Goal: Complete application form: Complete application form

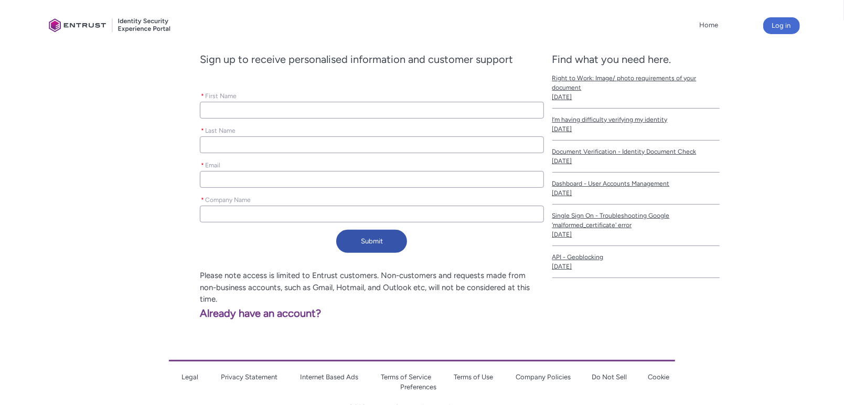
type lightning-primitive-input-simple "N"
type input "N"
type lightning-primitive-input-simple "Ne"
type input "Ne"
type lightning-primitive-input-simple "Ne"
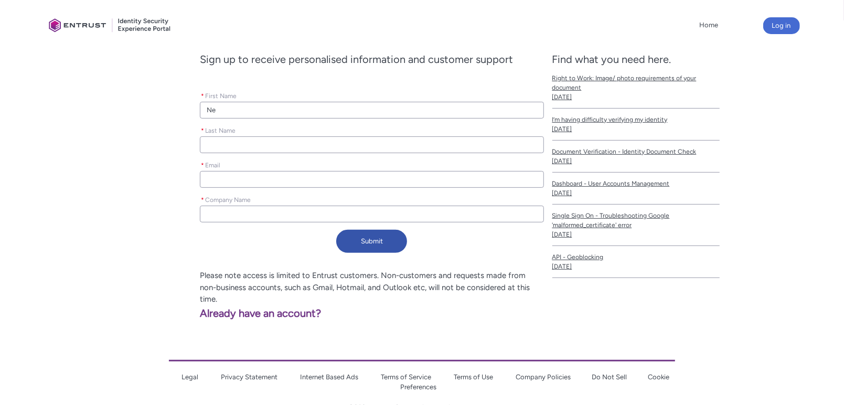
type input "Ne"
type lightning-primitive-input-simple "Ne"
type input "Ne"
type lightning-primitive-input-simple "Ne"
type input "Ne"
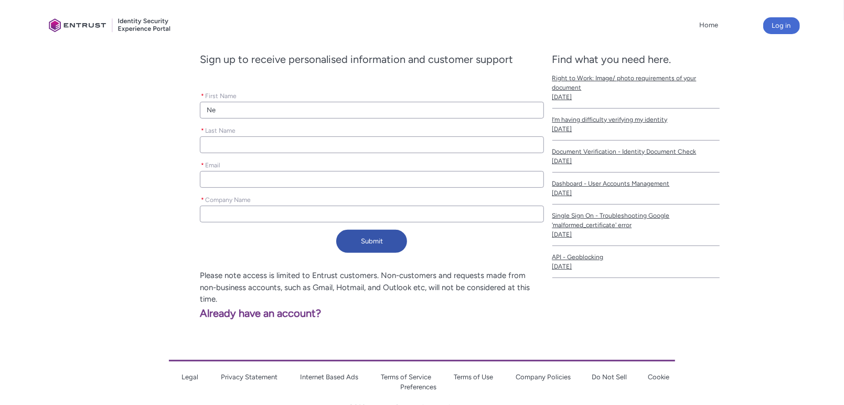
type lightning-primitive-input-simple "Ne"
type input "Ne"
type lightning-primitive-input-simple "N"
type input "N"
type lightning-primitive-input-simple "J"
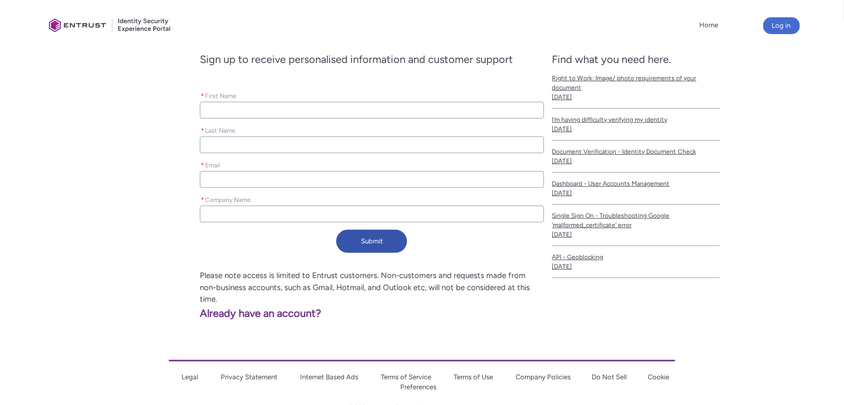
type input "J"
type lightning-primitive-input-simple "Je"
type input "Je"
type lightning-primitive-input-simple "[PERSON_NAME]"
type input "[PERSON_NAME]"
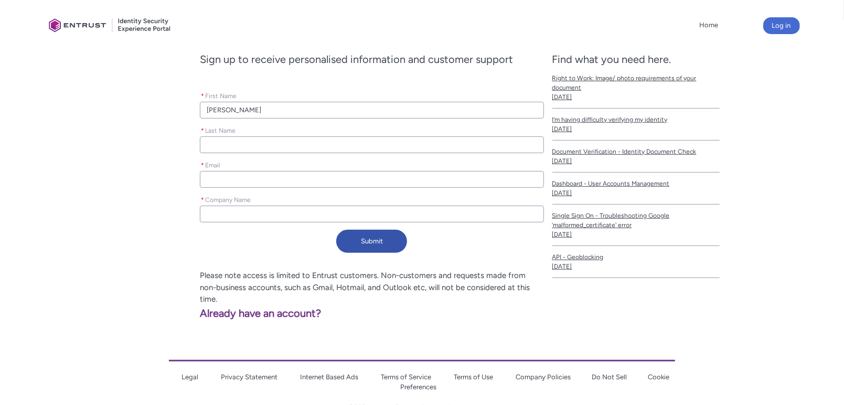
type lightning-primitive-input-simple "Jenn"
type input "Jenn"
type lightning-primitive-input-simple "Jenni"
type input "Jenni"
type lightning-primitive-input-simple "[PERSON_NAME]"
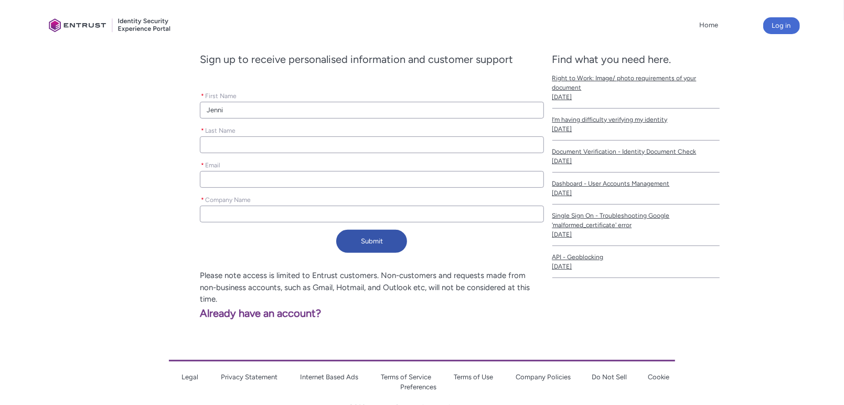
type input "[PERSON_NAME]"
type lightning-primitive-input-simple "[PERSON_NAME]"
type input "[PERSON_NAME]"
type lightning-primitive-input-simple "[PERSON_NAME]"
type input "[PERSON_NAME]"
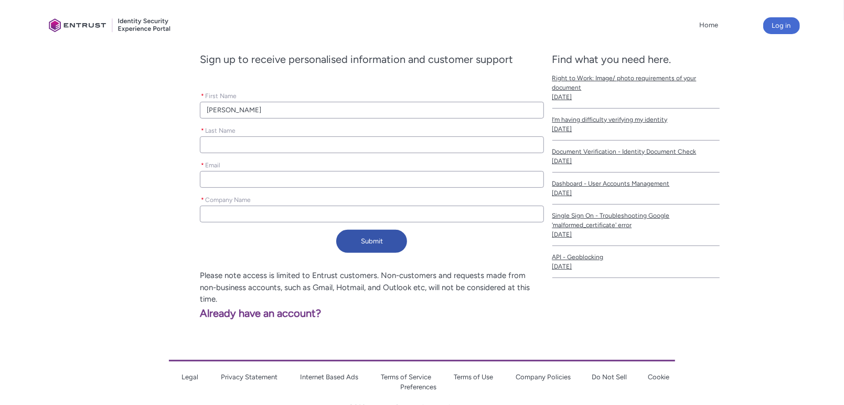
type lightning-primitive-input-simple "Jenni"
type input "Jenni"
type lightning-primitive-input-simple "[PERSON_NAME]"
type input "[PERSON_NAME]"
type lightning-primitive-input-simple "[PERSON_NAME]"
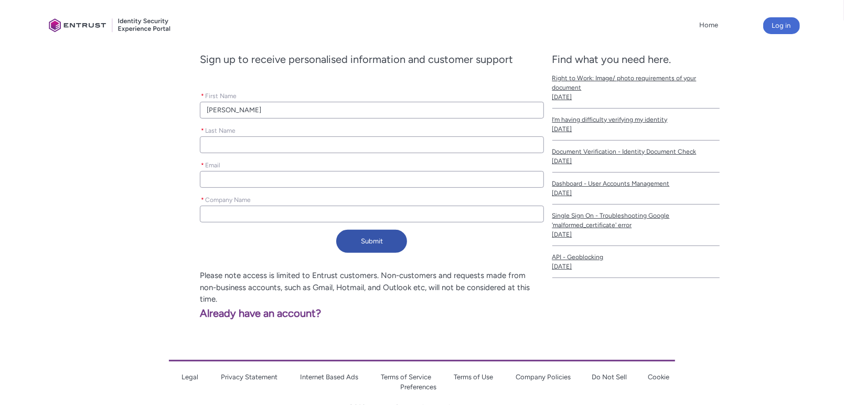
type input "[PERSON_NAME]"
type lightning-primitive-input-simple "[PERSON_NAME]"
type input "[PERSON_NAME]"
type lightning-primitive-input-simple "G"
type input "G"
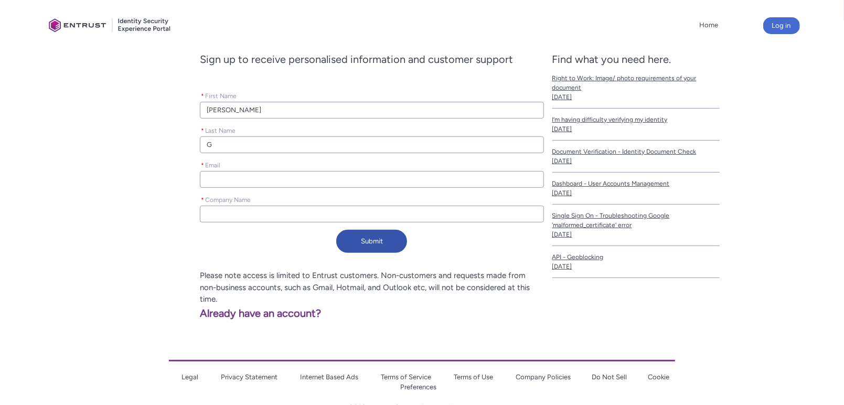
type lightning-primitive-input-simple "Gr"
type input "Gr"
type lightning-primitive-input-simple "Gre"
type input "Gre"
type lightning-primitive-input-simple "Gree"
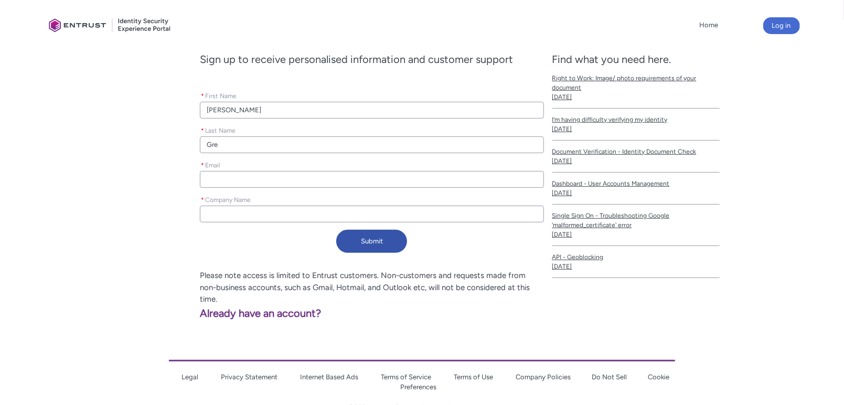
type input "Gree"
type lightning-primitive-input-simple "Green"
type input "Green"
click at [233, 107] on input "[PERSON_NAME]" at bounding box center [372, 110] width 344 height 17
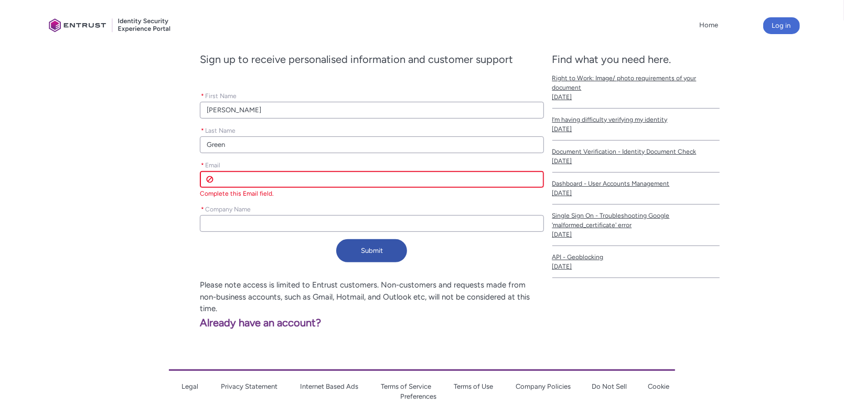
drag, startPoint x: 259, startPoint y: 176, endPoint x: 252, endPoint y: 200, distance: 24.6
click at [259, 176] on input "* Email" at bounding box center [372, 179] width 344 height 17
paste input "[DOMAIN_NAME][EMAIL_ADDRESS][DOMAIN_NAME]"
type lightning-primitive-input-simple "[DOMAIN_NAME][EMAIL_ADDRESS][DOMAIN_NAME]"
type input "[DOMAIN_NAME][EMAIL_ADDRESS][DOMAIN_NAME]"
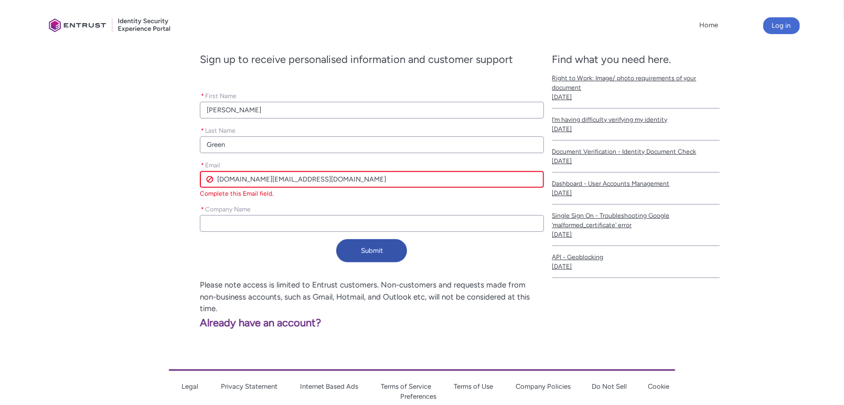
click at [244, 229] on div "Register for Customer Experience Portal Sign up to receive personalised informa…" at bounding box center [298, 148] width 491 height 238
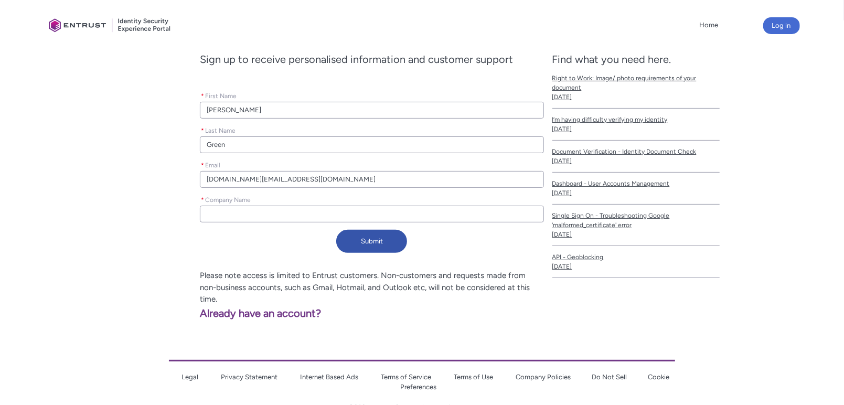
type lightning-primitive-input-simple "G"
type input "G"
type lightning-primitive-input-simple "Gr"
type input "Gr"
type lightning-primitive-input-simple "Gre"
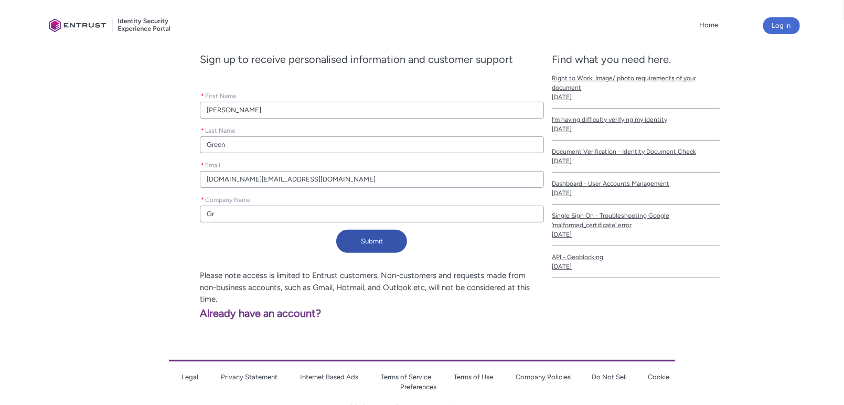
type input "Gre"
type lightning-primitive-input-simple "Gree"
type input "Gree"
type lightning-primitive-input-simple "Green"
type input "Green"
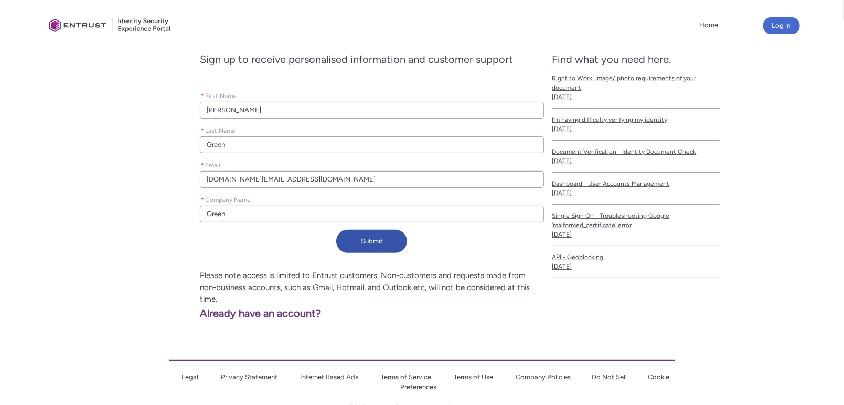
type lightning-primitive-input-simple "Green"
type input "Green"
type lightning-primitive-input-simple "Green E"
type input "Green E"
type lightning-primitive-input-simple "Green En"
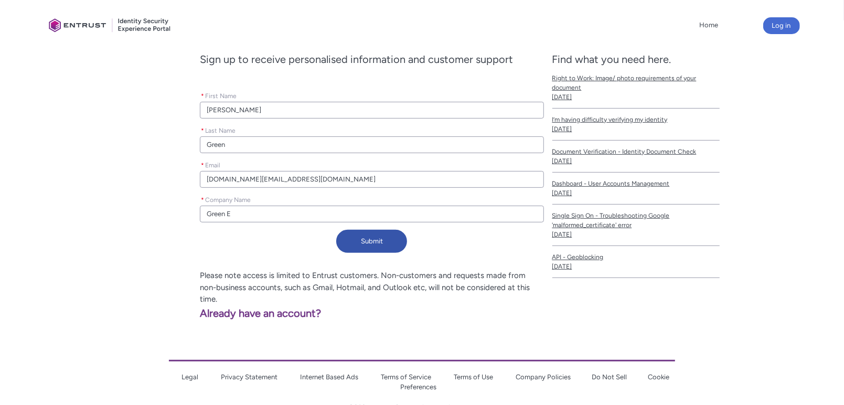
type input "Green En"
type lightning-primitive-input-simple "Green Ent"
type input "Green Ent"
type lightning-primitive-input-simple "Green Ente"
type input "Green Ente"
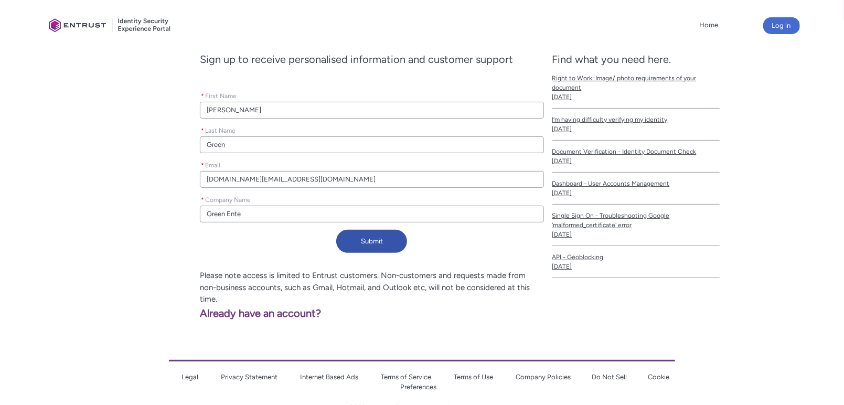
type lightning-primitive-input-simple "Green Enter"
type input "Green Enter"
type lightning-primitive-input-simple "Green Entert"
type input "Green Entert"
type lightning-primitive-input-simple "Green Enterta"
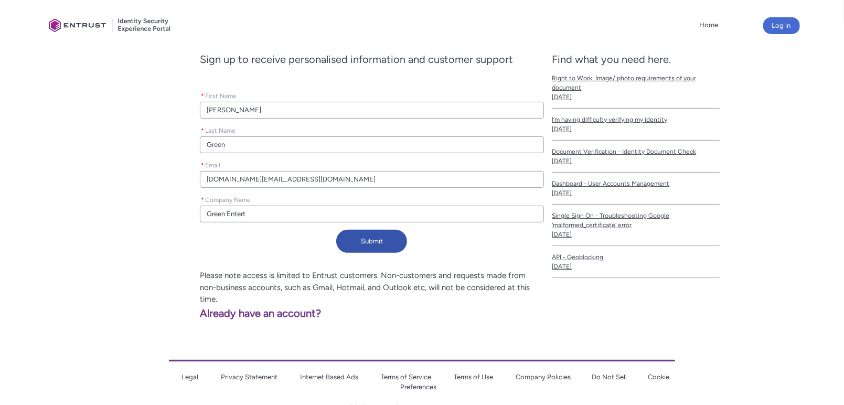
type input "Green Enterta"
type lightning-primitive-input-simple "Green Entertai"
type input "Green Entertai"
type lightning-primitive-input-simple "Green Entertain"
type input "Green Entertain"
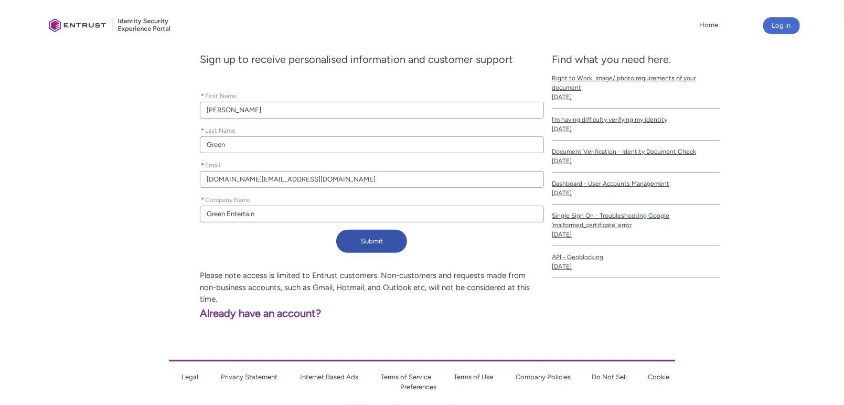
type lightning-primitive-input-simple "Green Entertainm"
type input "Green Entertainm"
type lightning-primitive-input-simple "Green Entertainme"
type input "Green Entertainme"
type lightning-primitive-input-simple "Green Entertainmen"
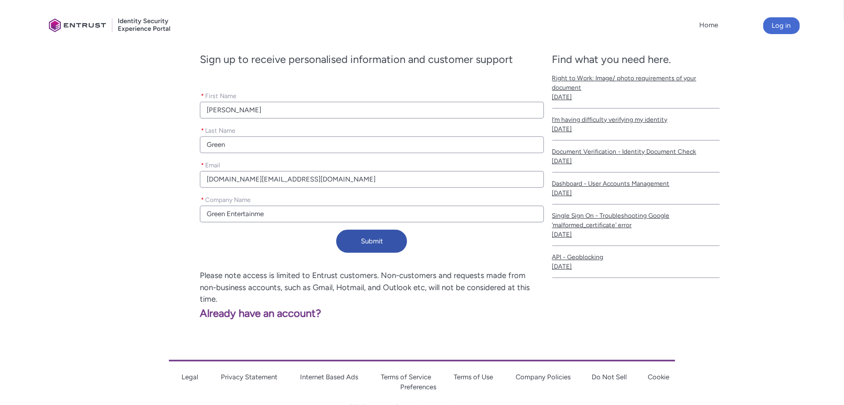
type input "Green Entertainmen"
type lightning-primitive-input-simple "Green Entertainment"
type input "Green Entertainment"
type lightning-primitive-input-simple "Green Entertainment,"
type input "Green Entertainment,"
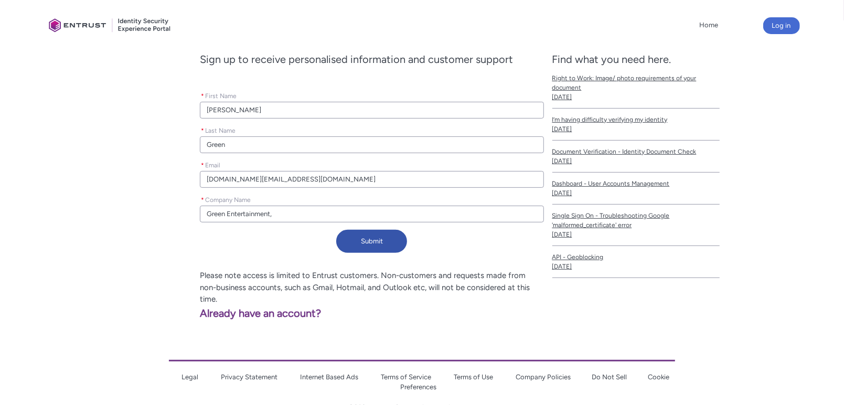
type lightning-primitive-input-simple "Green Entertainment,"
type input "Green Entertainment,"
type lightning-primitive-input-simple "Green Entertainment, I"
type input "Green Entertainment, I"
type lightning-primitive-input-simple "Green Entertainment, [GEOGRAPHIC_DATA]"
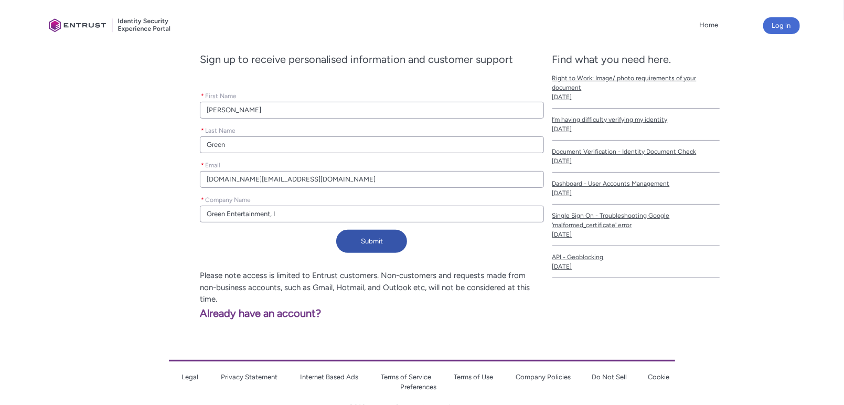
type input "Green Entertainment, [GEOGRAPHIC_DATA]"
type lightning-primitive-input-simple "Green Entertainment, INC"
type input "Green Entertainment, INC"
click at [377, 250] on button "Submit" at bounding box center [371, 241] width 71 height 23
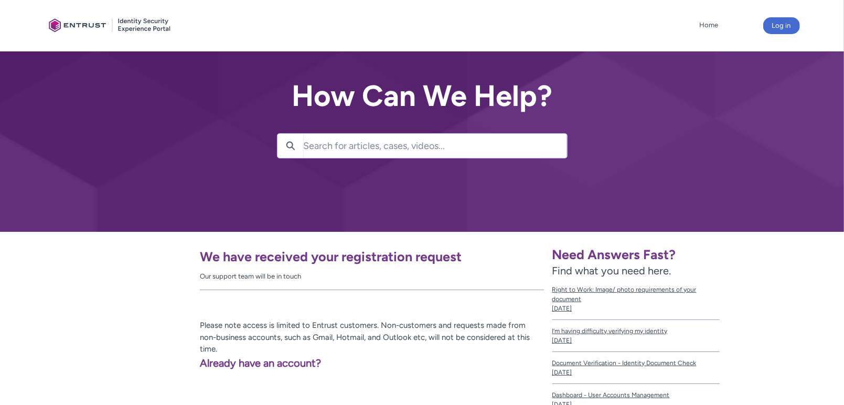
drag, startPoint x: 375, startPoint y: 158, endPoint x: 372, endPoint y: 154, distance: 5.4
click at [375, 158] on div at bounding box center [422, 116] width 844 height 232
click at [431, 144] on input "Search for articles, cases, videos..." at bounding box center [435, 146] width 263 height 24
